Goal: Task Accomplishment & Management: Complete application form

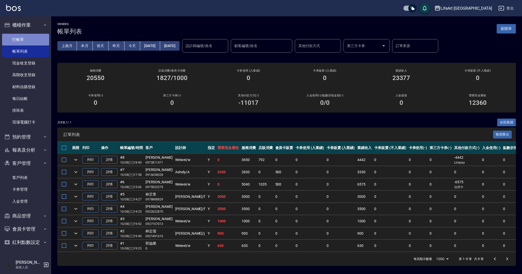
click at [38, 35] on link "打帳單" at bounding box center [25, 40] width 47 height 12
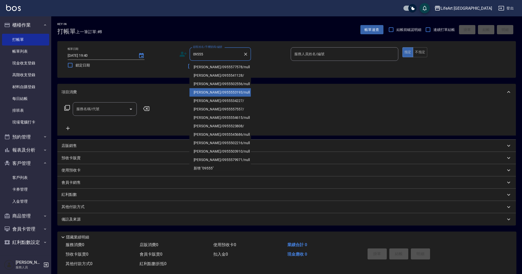
click at [224, 90] on li "[PERSON_NAME]/0955553193/null" at bounding box center [219, 92] width 61 height 8
type input "[PERSON_NAME]/0955553193/null"
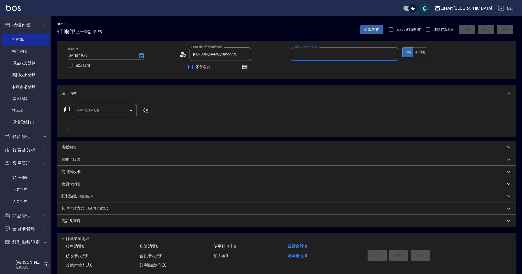
click at [304, 61] on div "服務人員姓名/編號 服務人員姓名/編號" at bounding box center [343, 56] width 107 height 19
click at [299, 56] on input "服務人員姓名/編號" at bounding box center [344, 54] width 103 height 9
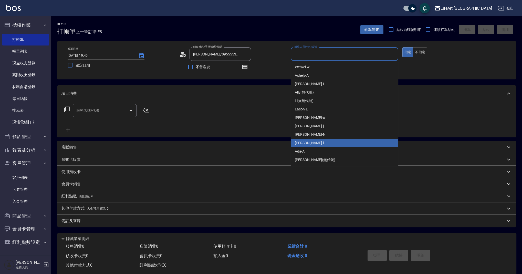
click at [84, 109] on div "服務名稱/代號 服務名稱/代號" at bounding box center [105, 111] width 64 height 14
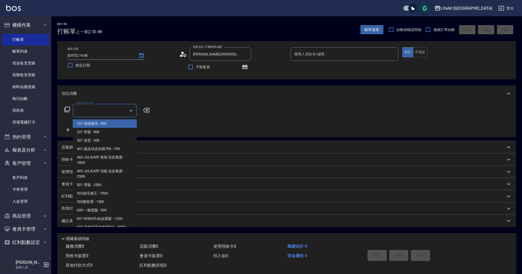
click at [107, 122] on span "101 基礎髮浴 - 500" at bounding box center [105, 124] width 64 height 8
type input "101 基礎髮浴 (101)"
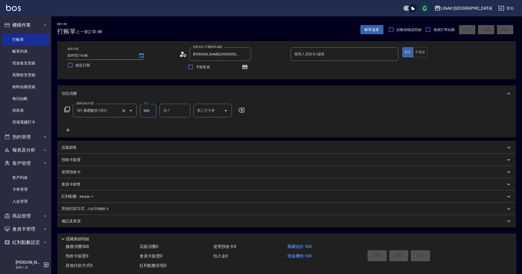
drag, startPoint x: 151, startPoint y: 113, endPoint x: 125, endPoint y: 110, distance: 25.5
click at [125, 110] on div "服務名稱/代號 101 基礎髮浴 (101) 服務名稱/代號 價格 500 價格 洗-1 洗-1 第三方卡券 第三方卡券" at bounding box center [154, 111] width 186 height 14
type input "600"
click at [117, 221] on div "備註及來源" at bounding box center [283, 221] width 444 height 5
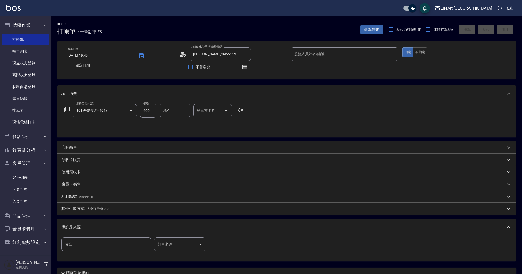
click at [180, 246] on body "LifeArt 蘆洲 登出 櫃檯作業 打帳單 帳單列表 現金收支登錄 高階收支登錄 材料自購登錄 每日結帳 排班表 現場電腦打卡 預約管理 預約管理 單日預約…" at bounding box center [261, 158] width 522 height 317
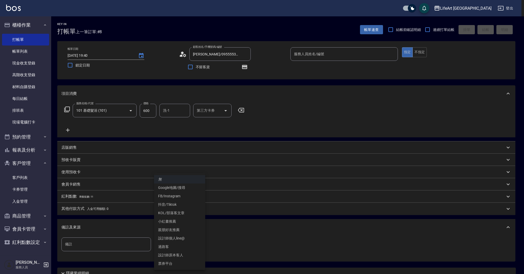
click at [181, 254] on li "設計師原本客人" at bounding box center [179, 255] width 51 height 8
type input "設計師原本客人"
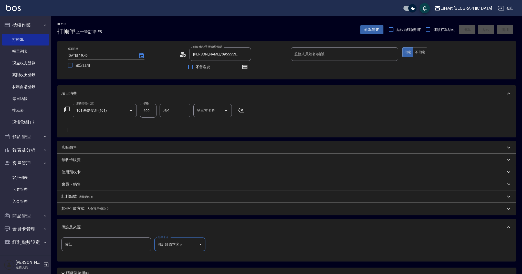
click at [104, 196] on div "紅利點數 剩餘點數: 11" at bounding box center [283, 197] width 444 height 6
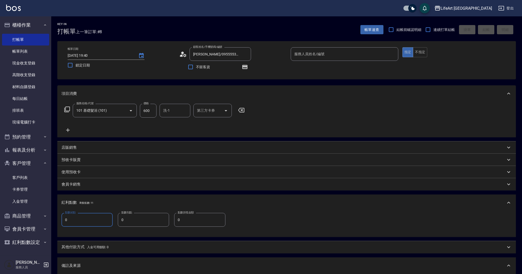
drag, startPoint x: 99, startPoint y: 218, endPoint x: 64, endPoint y: 219, distance: 35.3
click at [64, 219] on input "0" at bounding box center [86, 220] width 51 height 14
type input "1"
click at [521, 274] on html "LifeArt 蘆洲 登出 櫃檯作業 打帳單 帳單列表 現金收支登錄 高階收支登錄 材料自購登錄 每日結帳 排班表 現場電腦打卡 預約管理 預約管理 單日預約…" at bounding box center [261, 178] width 522 height 356
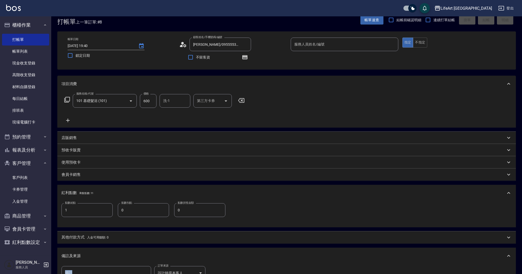
scroll to position [84, 0]
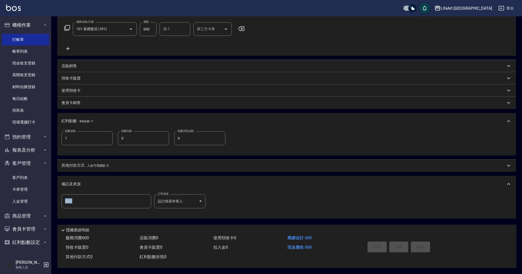
click at [168, 33] on div "洗-1" at bounding box center [174, 29] width 31 height 14
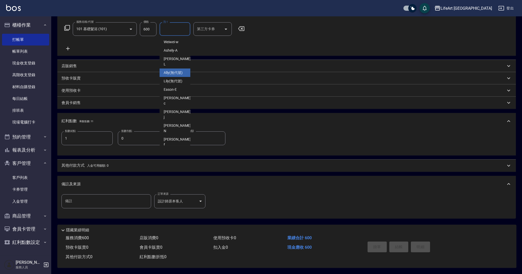
click at [174, 70] on span "Ally (無代號)" at bounding box center [173, 72] width 19 height 5
type input "Ally(無代號)"
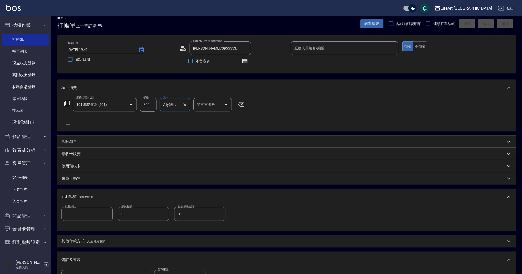
scroll to position [1, 0]
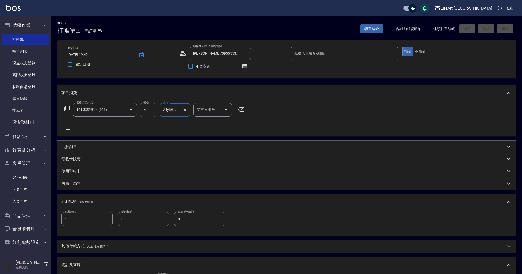
click at [333, 49] on div "服務人員姓名/編號" at bounding box center [343, 54] width 107 height 14
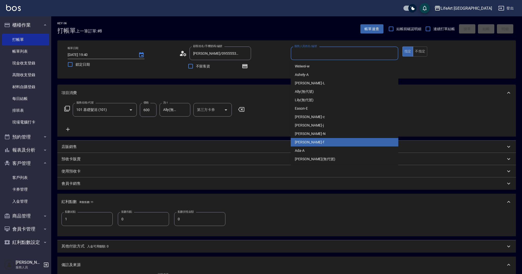
drag, startPoint x: 305, startPoint y: 142, endPoint x: 382, endPoint y: 105, distance: 85.7
click at [305, 142] on span "Finney -f" at bounding box center [309, 142] width 29 height 5
type input "Finney-f"
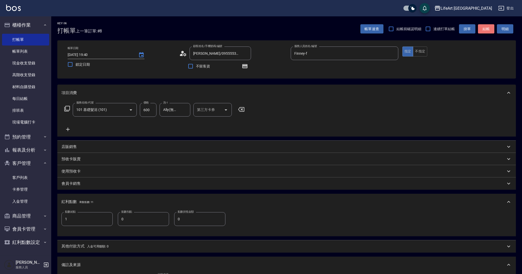
click at [484, 31] on button "結帳" at bounding box center [486, 28] width 16 height 9
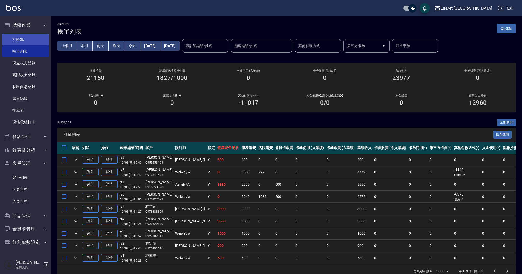
click at [28, 39] on link "打帳單" at bounding box center [25, 40] width 47 height 12
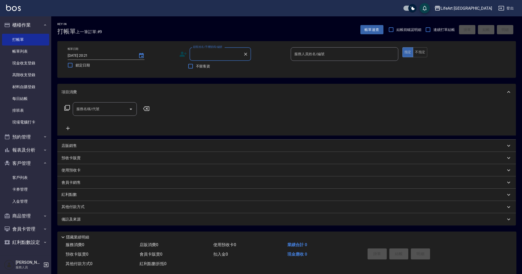
click at [213, 53] on input "顧客姓名/手機號碼/編號" at bounding box center [216, 54] width 49 height 9
drag, startPoint x: 232, startPoint y: 65, endPoint x: 244, endPoint y: 88, distance: 25.4
click at [232, 65] on li "[PERSON_NAME]/0978880671/null" at bounding box center [219, 67] width 61 height 8
type input "[PERSON_NAME]/0978880671/null"
type input "Weiwei-w"
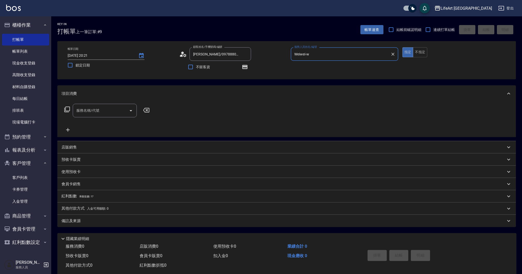
click at [85, 115] on div "服務名稱/代號" at bounding box center [105, 111] width 64 height 14
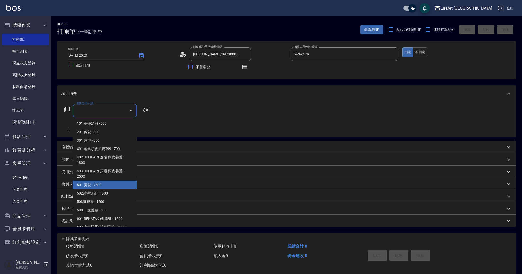
click at [99, 182] on span "501 燙髮 - 2500" at bounding box center [105, 185] width 64 height 8
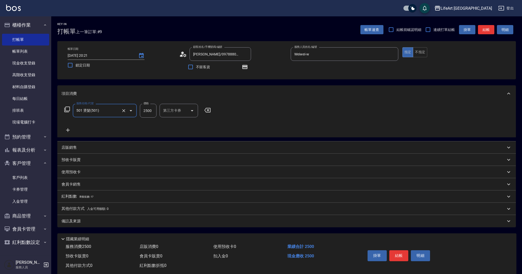
type input "501 燙髮(501)"
drag, startPoint x: 153, startPoint y: 111, endPoint x: 134, endPoint y: 111, distance: 18.7
click at [134, 111] on div "服務名稱/代號 501 燙髮(501) 服務名稱/代號 價格 2500 價格 洗-1 洗-1 洗-2 洗-2 技術協助-1 技術協助-1 技術協助-2 技術協…" at bounding box center [221, 111] width 321 height 14
type input "2000"
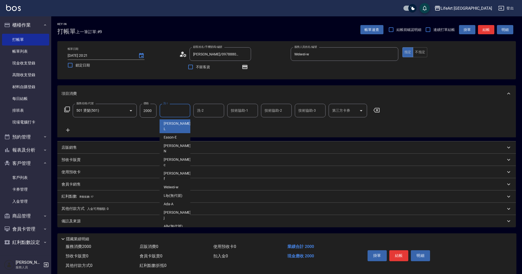
click at [177, 110] on input "洗-1" at bounding box center [175, 110] width 26 height 9
click at [166, 224] on span "Ally (無代號)" at bounding box center [173, 226] width 19 height 5
type input "Ally(無代號)"
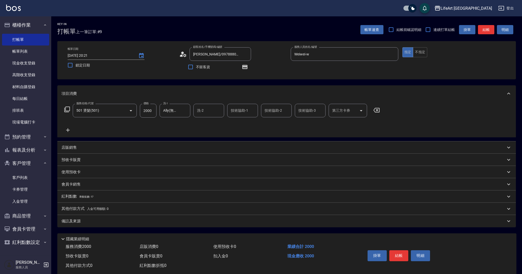
click at [183, 54] on icon at bounding box center [183, 54] width 8 height 8
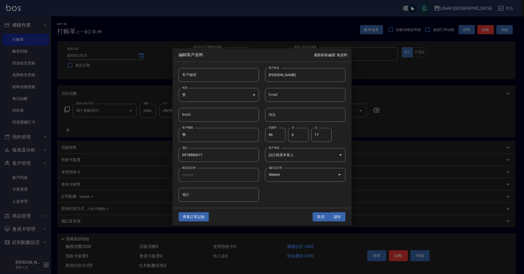
click at [318, 218] on button "取消" at bounding box center [321, 216] width 16 height 9
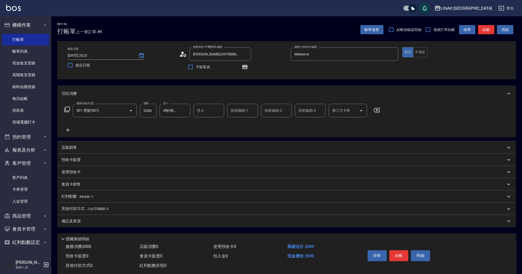
click at [79, 197] on span "剩餘點數: 17" at bounding box center [86, 197] width 14 height 3
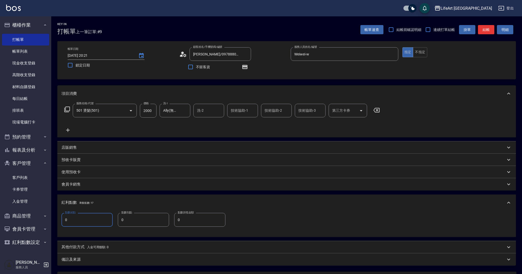
drag, startPoint x: 71, startPoint y: 222, endPoint x: 61, endPoint y: 221, distance: 10.3
click at [61, 221] on div "點數給點 0 點數給點 點數扣點 0 點數扣點 點數折抵金額 0 點數折抵金額" at bounding box center [286, 224] width 458 height 26
type input "4"
click at [75, 260] on p "備註及來源" at bounding box center [70, 258] width 19 height 5
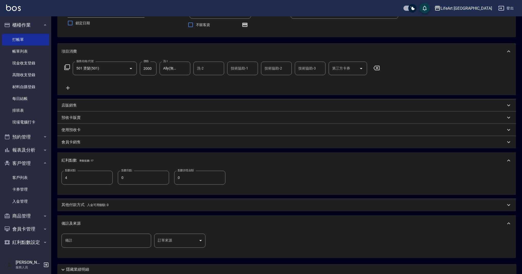
scroll to position [59, 0]
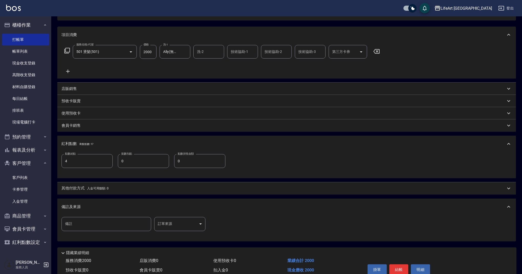
click at [194, 225] on body "LifeArt 蘆洲 登出 櫃檯作業 打帳單 帳單列表 現金收支登錄 高階收支登錄 材料自購登錄 每日結帳 排班表 現場電腦打卡 預約管理 預約管理 單日預約…" at bounding box center [261, 119] width 522 height 356
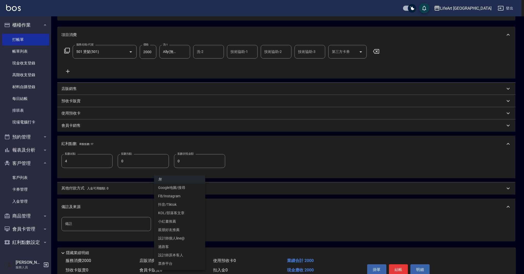
click at [176, 258] on li "設計師原本客人" at bounding box center [179, 255] width 51 height 8
type input "設計師原本客人"
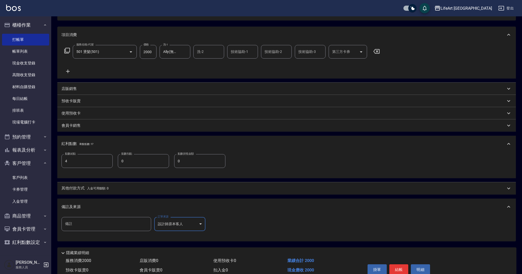
click at [400, 270] on button "結帳" at bounding box center [398, 270] width 19 height 11
